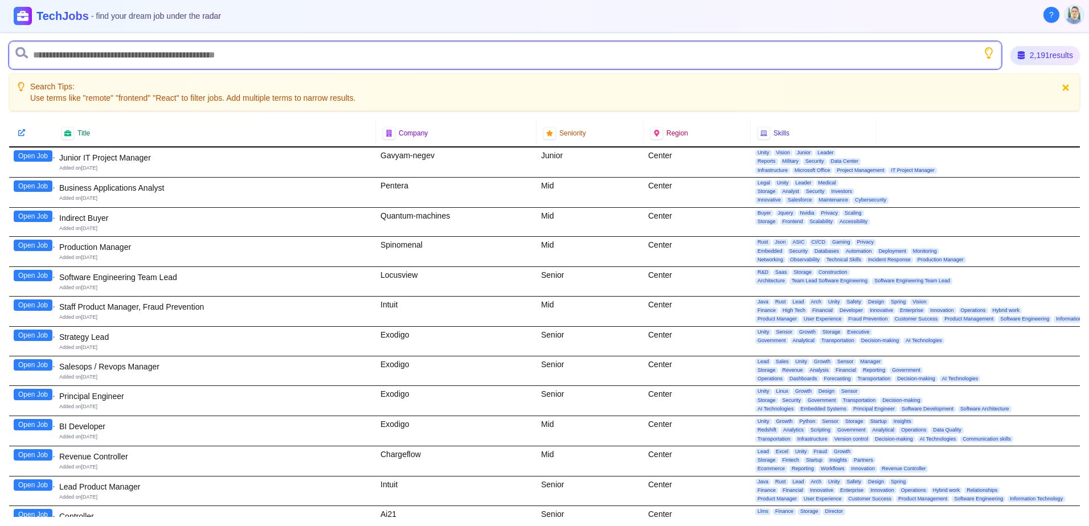
click at [119, 53] on input "text" at bounding box center [505, 55] width 992 height 27
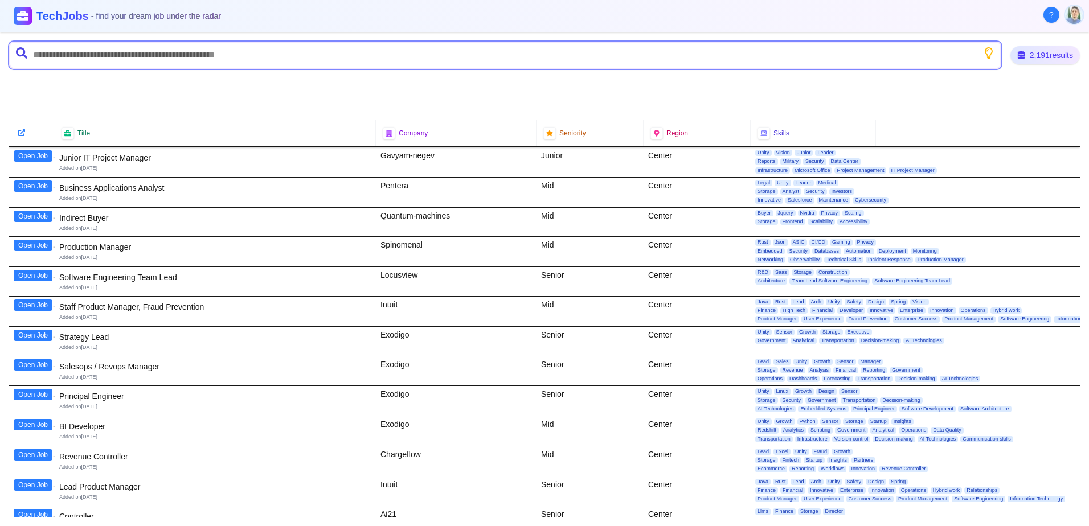
type input "*"
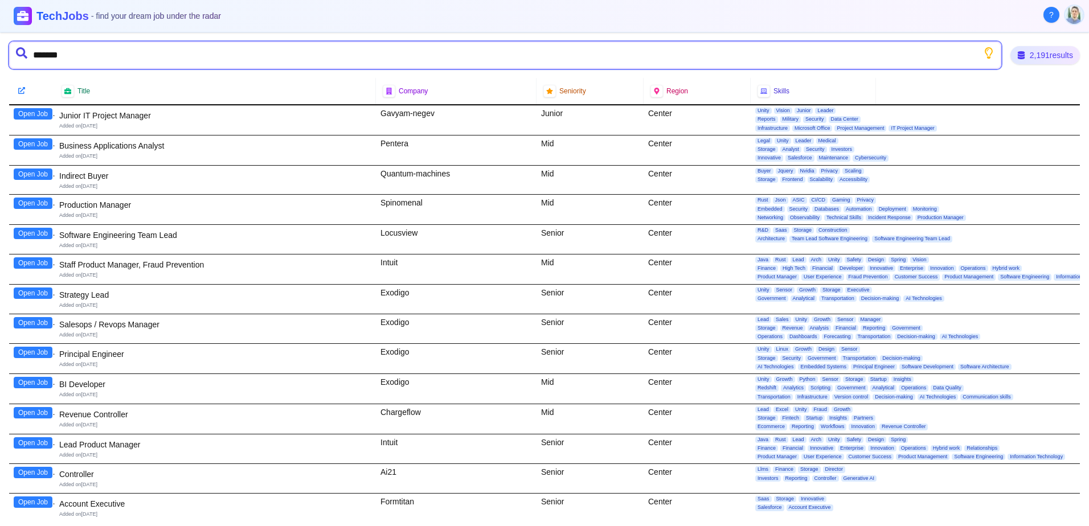
type input "********"
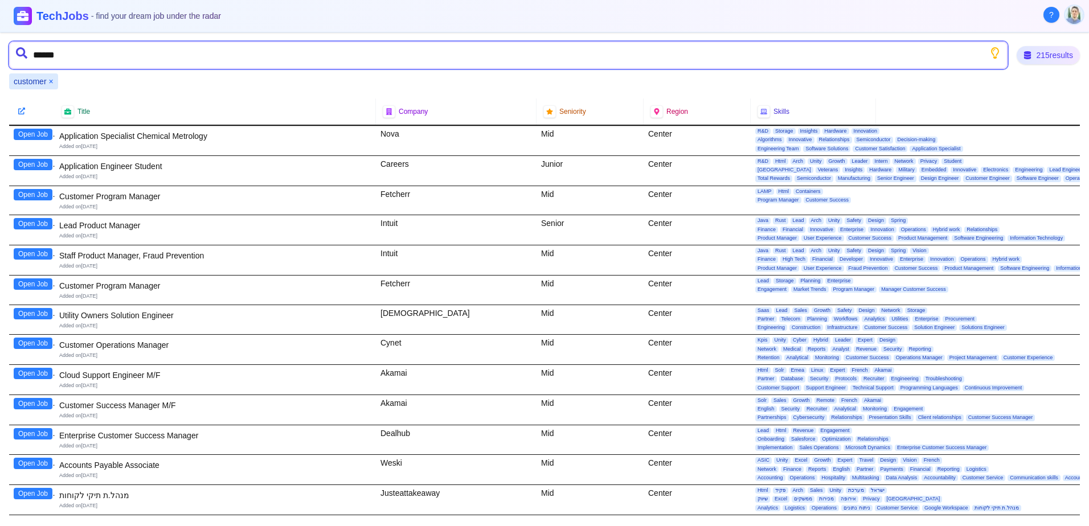
type input "*******"
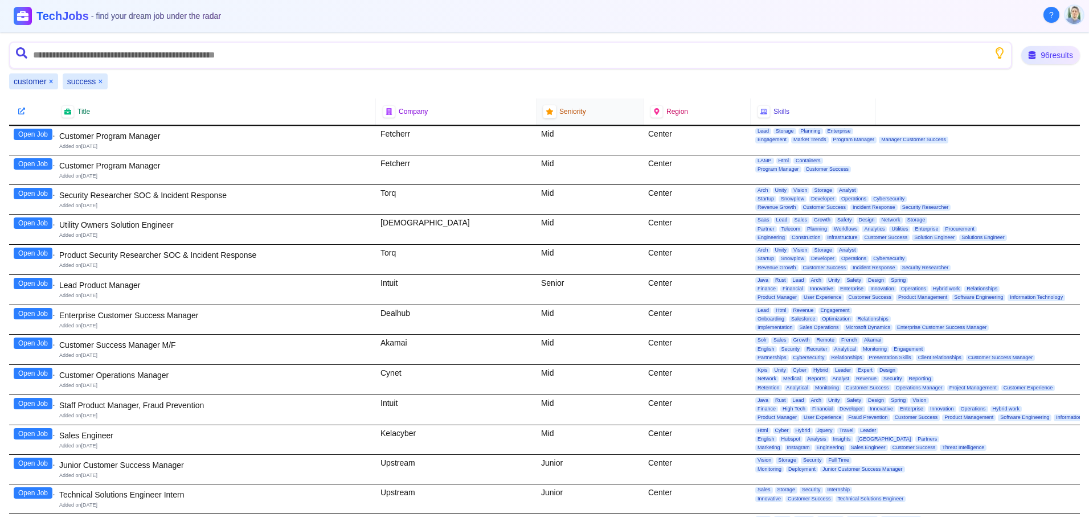
click at [546, 113] on icon at bounding box center [549, 111] width 7 height 7
click at [570, 110] on span "Seniority" at bounding box center [572, 111] width 27 height 9
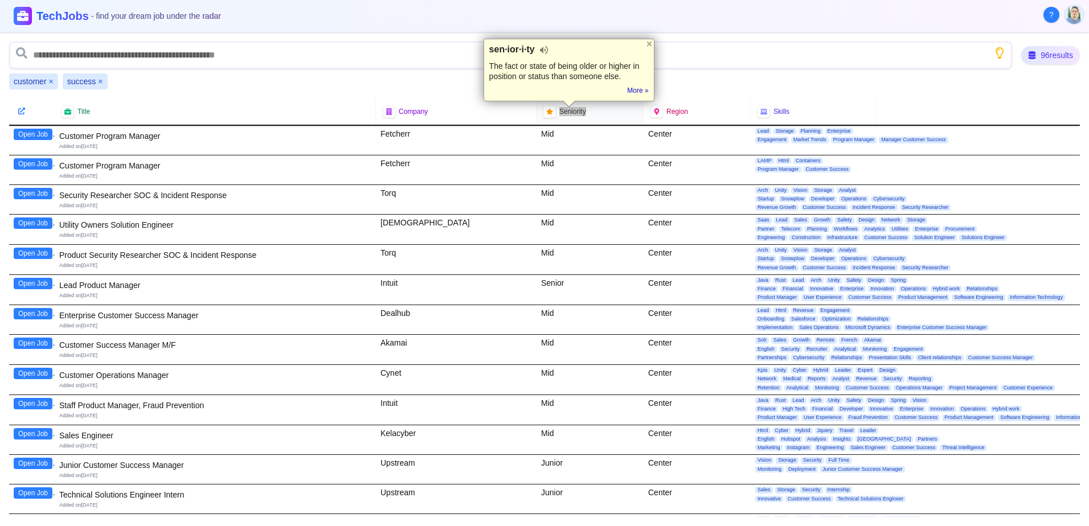
drag, startPoint x: 570, startPoint y: 110, endPoint x: 591, endPoint y: 109, distance: 20.5
click at [591, 109] on div "Seniority" at bounding box center [589, 111] width 93 height 13
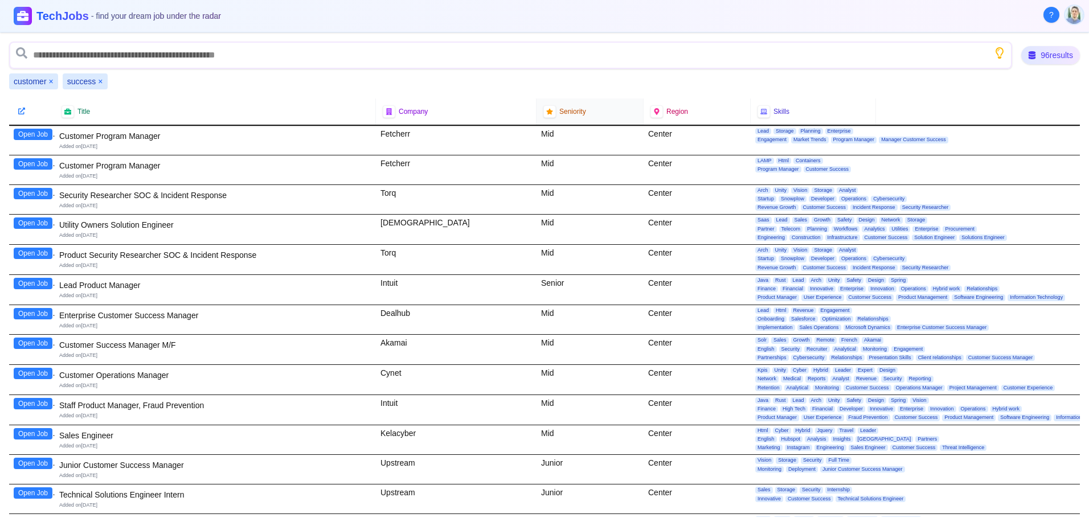
click at [594, 112] on div "Seniority" at bounding box center [589, 111] width 93 height 13
click at [593, 125] on div "Title Company Seniority Region Skills" at bounding box center [544, 112] width 1071 height 27
click at [595, 122] on div "Seniority" at bounding box center [589, 112] width 107 height 26
click at [576, 81] on div "customer × success ×" at bounding box center [544, 81] width 1071 height 16
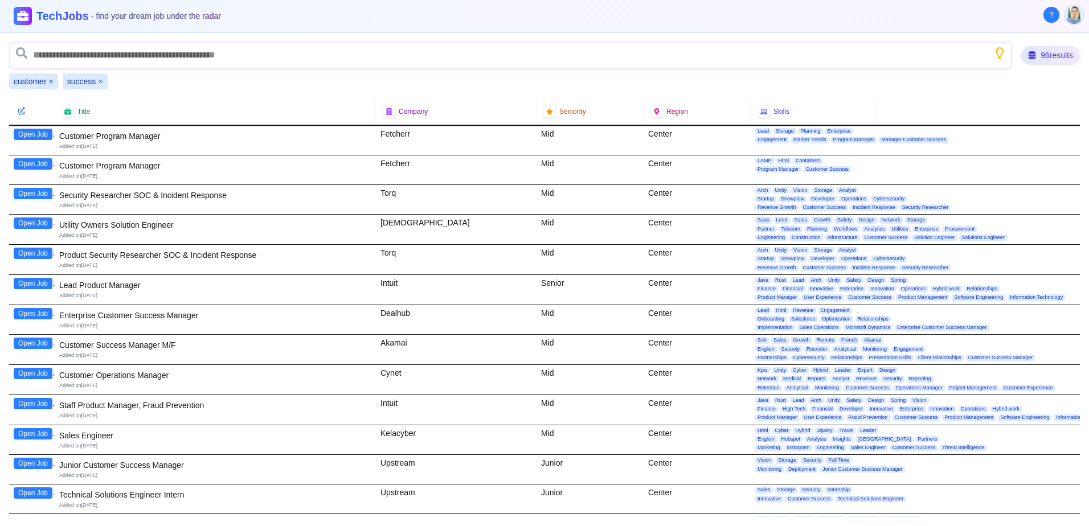
click at [22, 116] on div at bounding box center [22, 111] width 14 height 14
click at [542, 105] on div at bounding box center [549, 111] width 15 height 15
click at [546, 112] on icon at bounding box center [549, 111] width 7 height 7
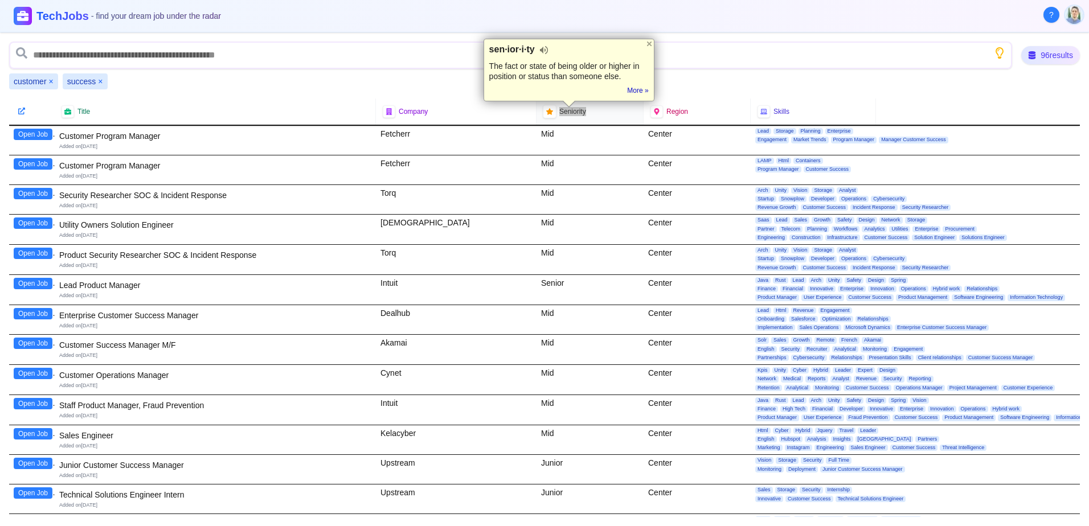
drag, startPoint x: 545, startPoint y: 112, endPoint x: 604, endPoint y: 107, distance: 59.5
click at [604, 107] on div "Seniority" at bounding box center [589, 111] width 93 height 13
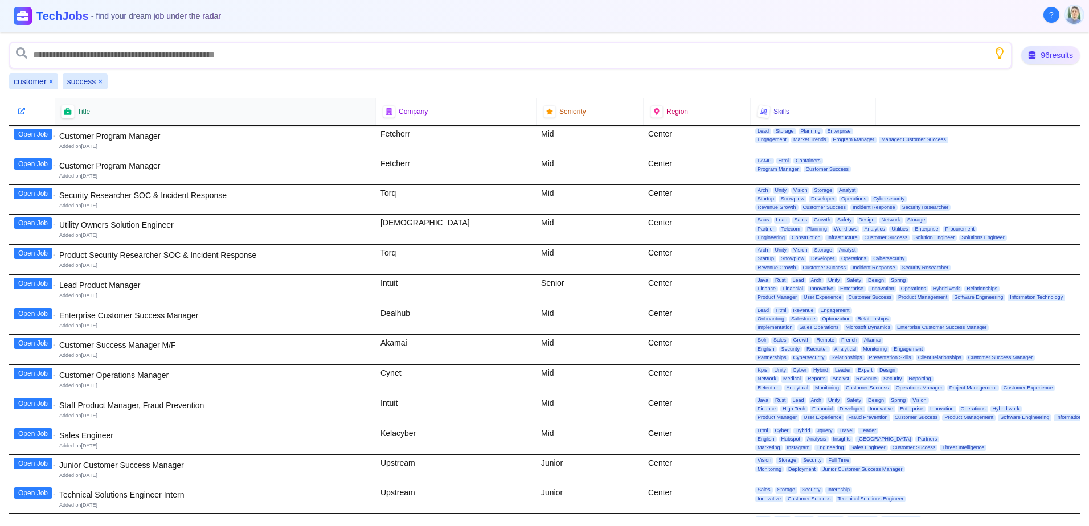
click at [73, 108] on div at bounding box center [68, 112] width 14 height 14
click at [1038, 63] on div "96 results" at bounding box center [1050, 55] width 63 height 19
click at [1031, 56] on icon at bounding box center [1030, 55] width 7 height 9
click at [993, 56] on icon "Show search tips" at bounding box center [1000, 53] width 14 height 14
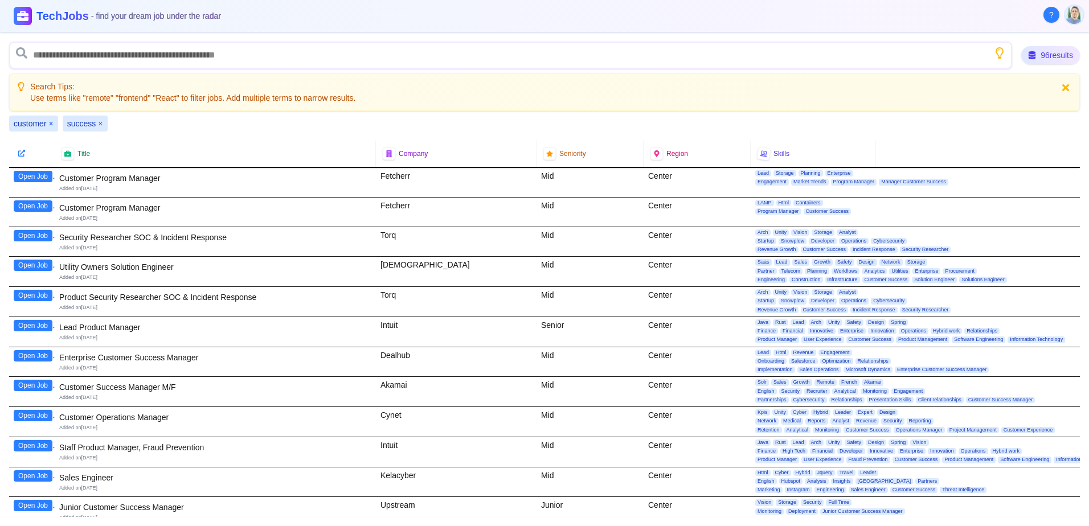
click at [1062, 86] on icon at bounding box center [1065, 88] width 10 height 10
